Goal: Register for event/course

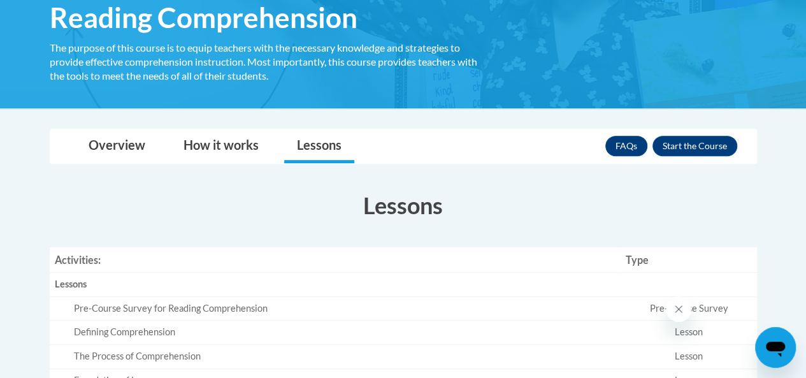
scroll to position [191, 0]
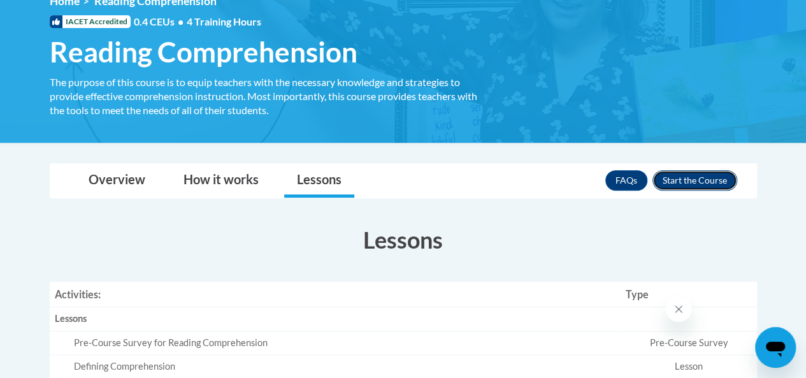
click at [676, 175] on button "Enroll" at bounding box center [694, 180] width 85 height 20
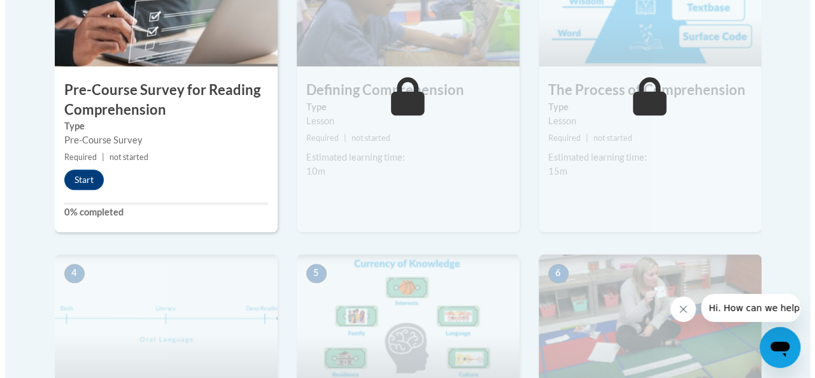
scroll to position [509, 0]
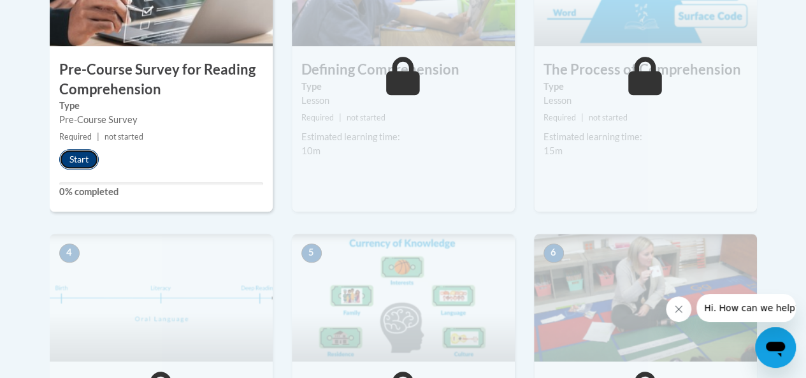
click at [80, 164] on button "Start" at bounding box center [78, 159] width 39 height 20
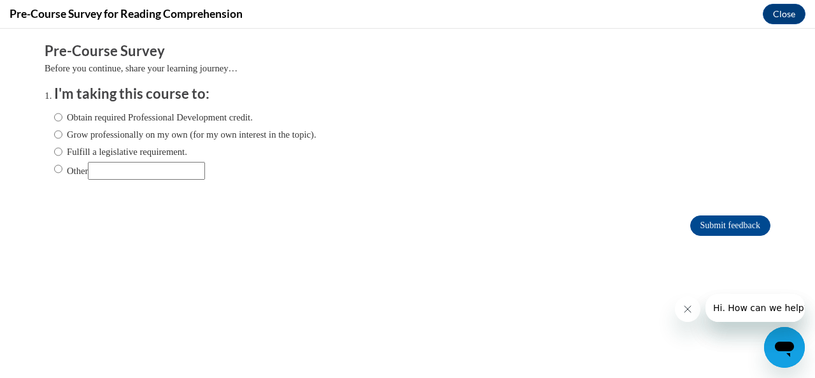
scroll to position [0, 0]
click at [54, 168] on input "Other" at bounding box center [58, 169] width 8 height 14
radio input "true"
click at [106, 174] on input "Other" at bounding box center [146, 171] width 117 height 18
type input "school requirement"
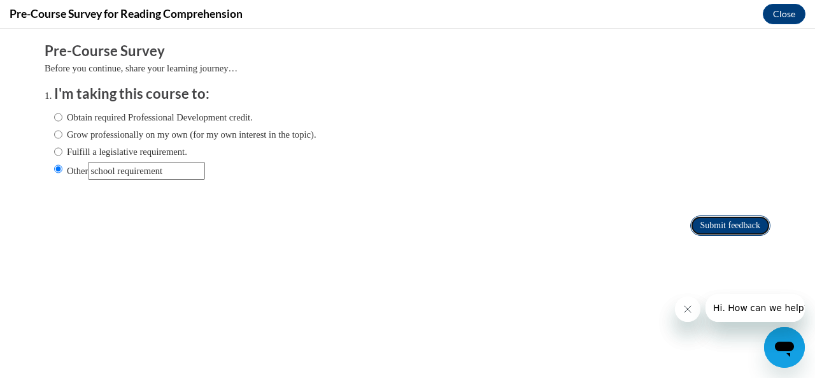
click at [720, 225] on input "Submit feedback" at bounding box center [730, 225] width 80 height 20
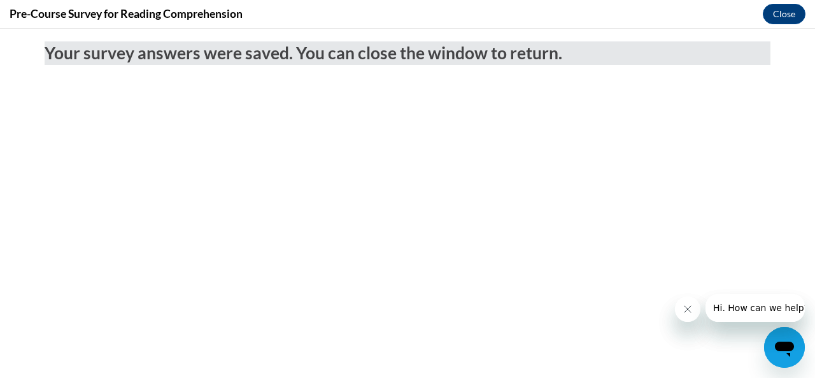
click at [517, 122] on div "Your survey answers were saved. You can close the window to return." at bounding box center [407, 88] width 745 height 119
